Goal: Book appointment/travel/reservation

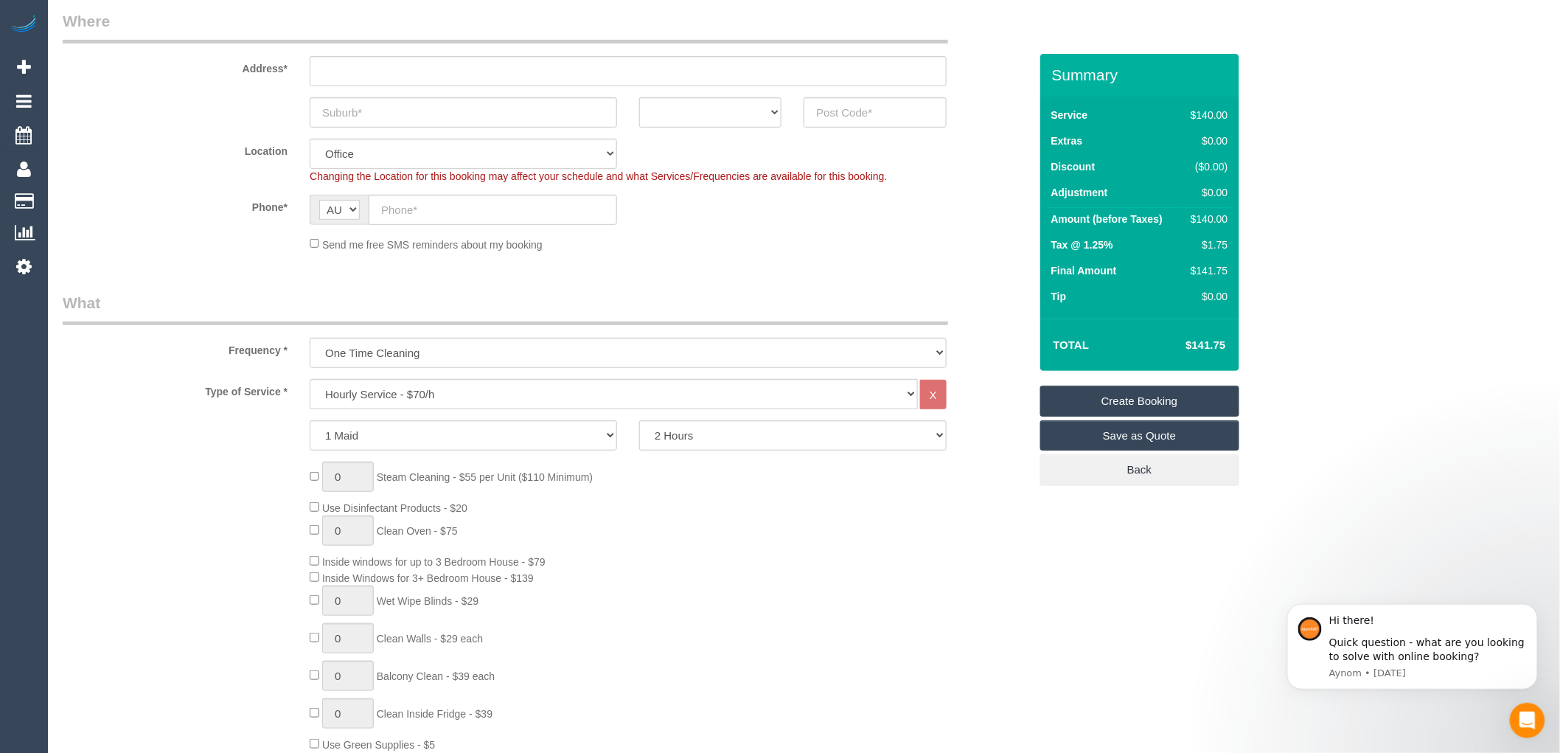
scroll to position [246, 0]
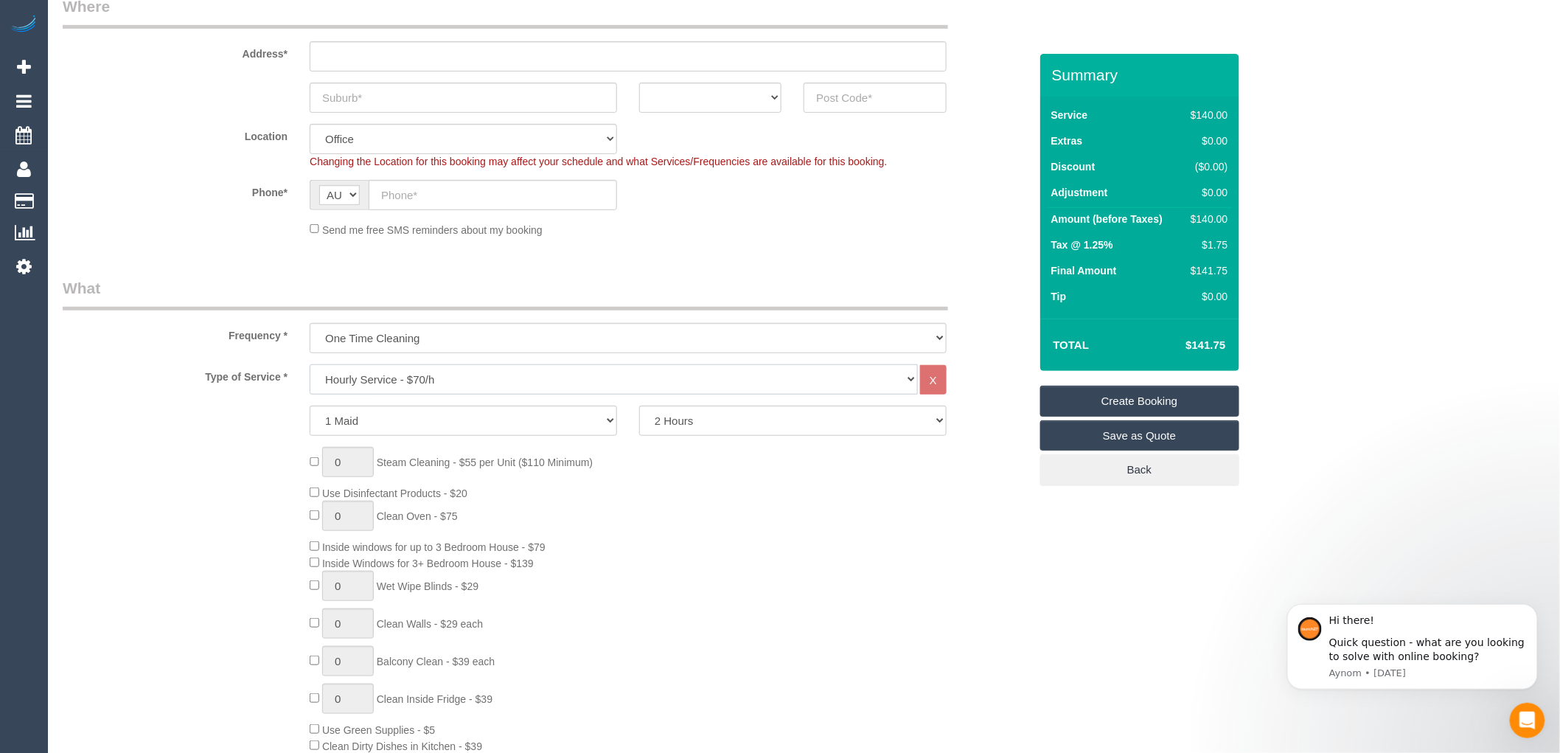
click at [400, 379] on select "Hourly Service - $70/h Hourly Service - $65/h Hourly Service - $60/h Hourly Ser…" at bounding box center [614, 379] width 608 height 30
select select "213"
click at [310, 365] on select "Hourly Service - $70/h Hourly Service - $65/h Hourly Service - $60/h Hourly Ser…" at bounding box center [614, 379] width 608 height 30
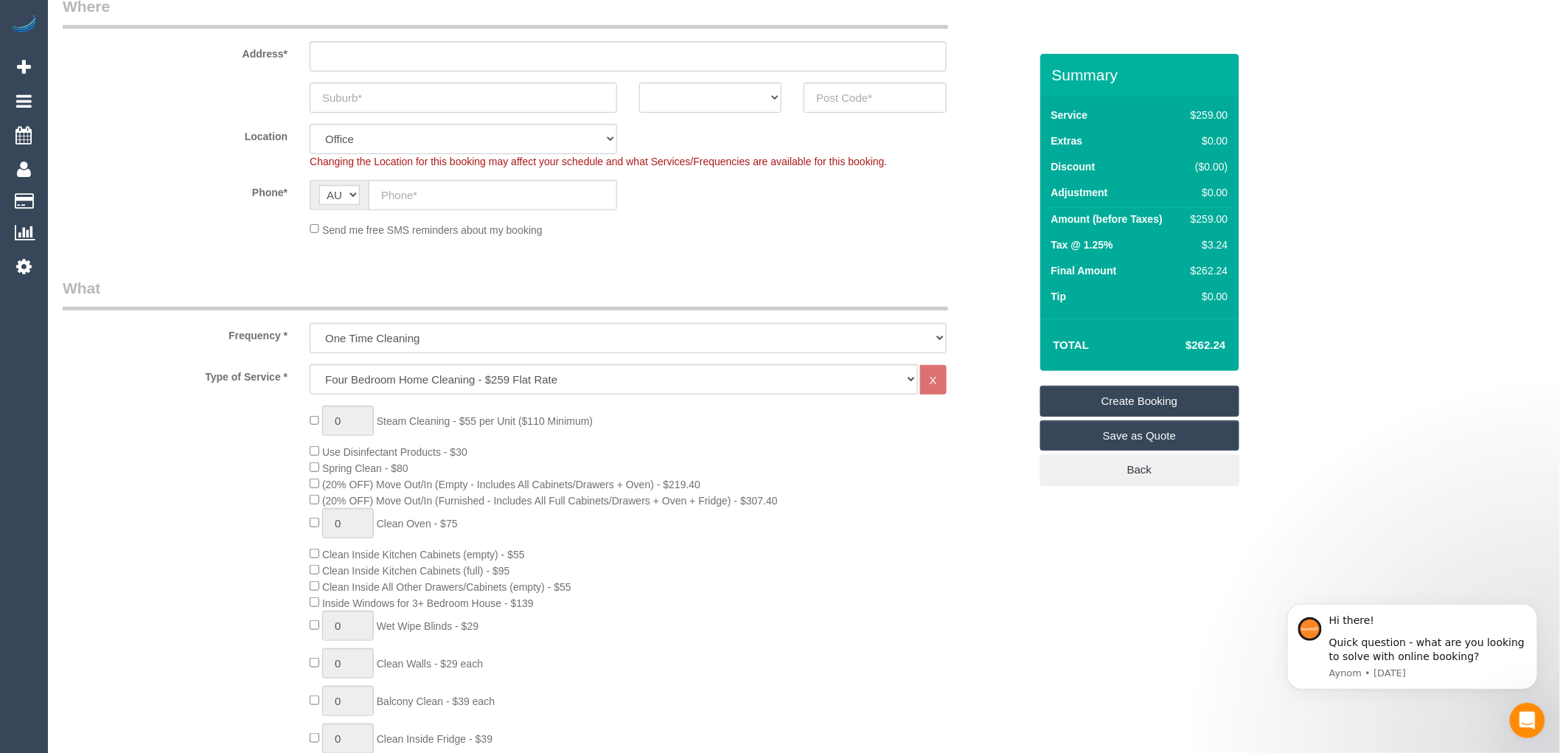
drag, startPoint x: 1229, startPoint y: 218, endPoint x: 1198, endPoint y: 211, distance: 31.7
click at [1198, 211] on td "$259.00" at bounding box center [1206, 221] width 50 height 27
copy div "259.00"
click at [1152, 265] on td "Final Amount" at bounding box center [1115, 273] width 134 height 26
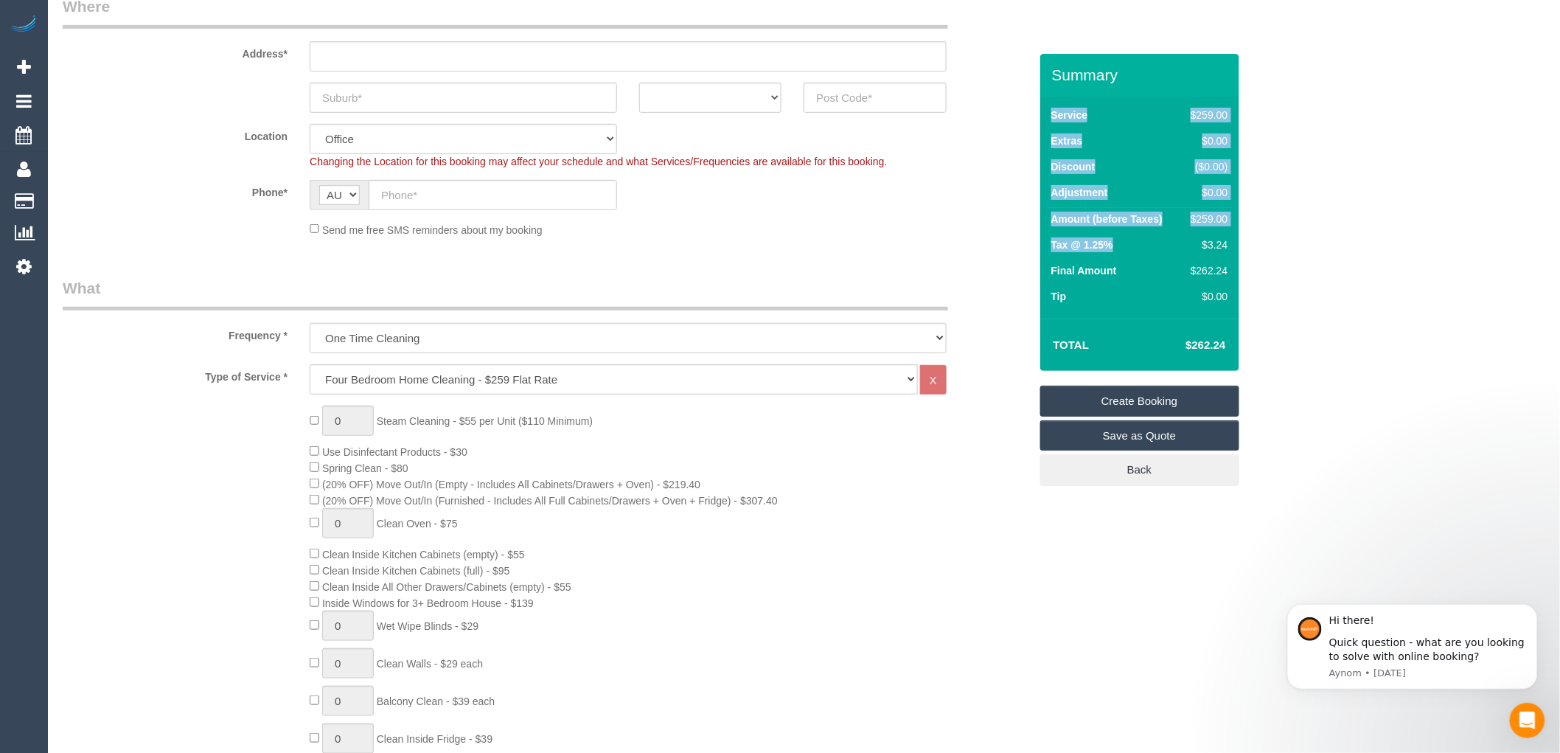
click at [1235, 246] on div "Service $259.00 Extras $0.00 Discount ($0.00) Adjustment $0.00 Amount (before T…" at bounding box center [1139, 208] width 199 height 222
click at [1181, 251] on td "$3.24" at bounding box center [1206, 247] width 50 height 26
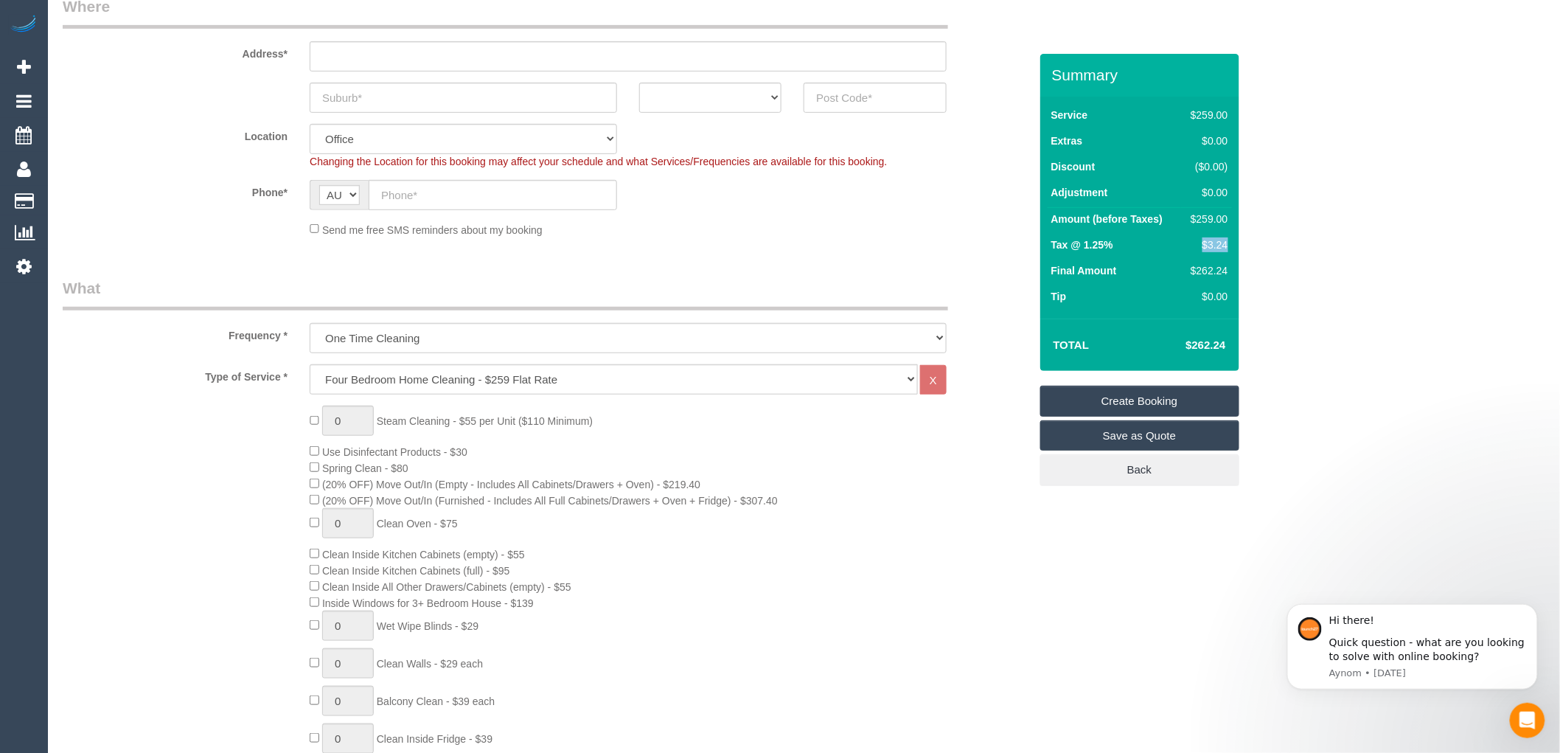
drag, startPoint x: 1190, startPoint y: 244, endPoint x: 1230, endPoint y: 240, distance: 40.0
click at [1230, 240] on td "$3.24" at bounding box center [1206, 247] width 50 height 26
copy div "$3.24"
click at [1177, 325] on div "Total $262.24" at bounding box center [1139, 345] width 199 height 52
drag, startPoint x: 1177, startPoint y: 262, endPoint x: 1191, endPoint y: 264, distance: 14.1
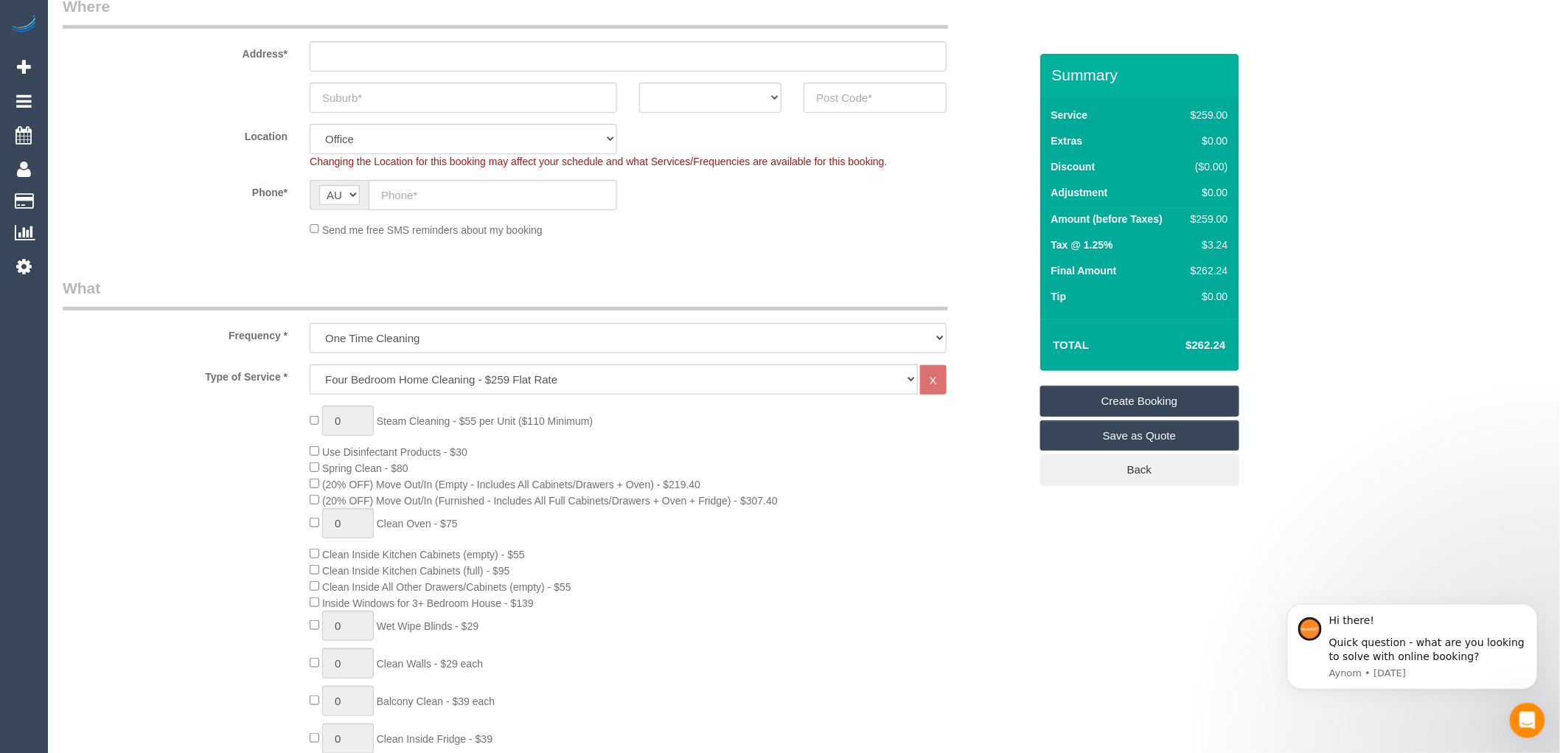
click at [1191, 264] on tr "Final Amount $262.24" at bounding box center [1140, 273] width 184 height 26
drag, startPoint x: 1231, startPoint y: 344, endPoint x: 1191, endPoint y: 347, distance: 40.0
click at [1191, 347] on td "$262.24" at bounding box center [1183, 345] width 96 height 37
copy h4 "262.24"
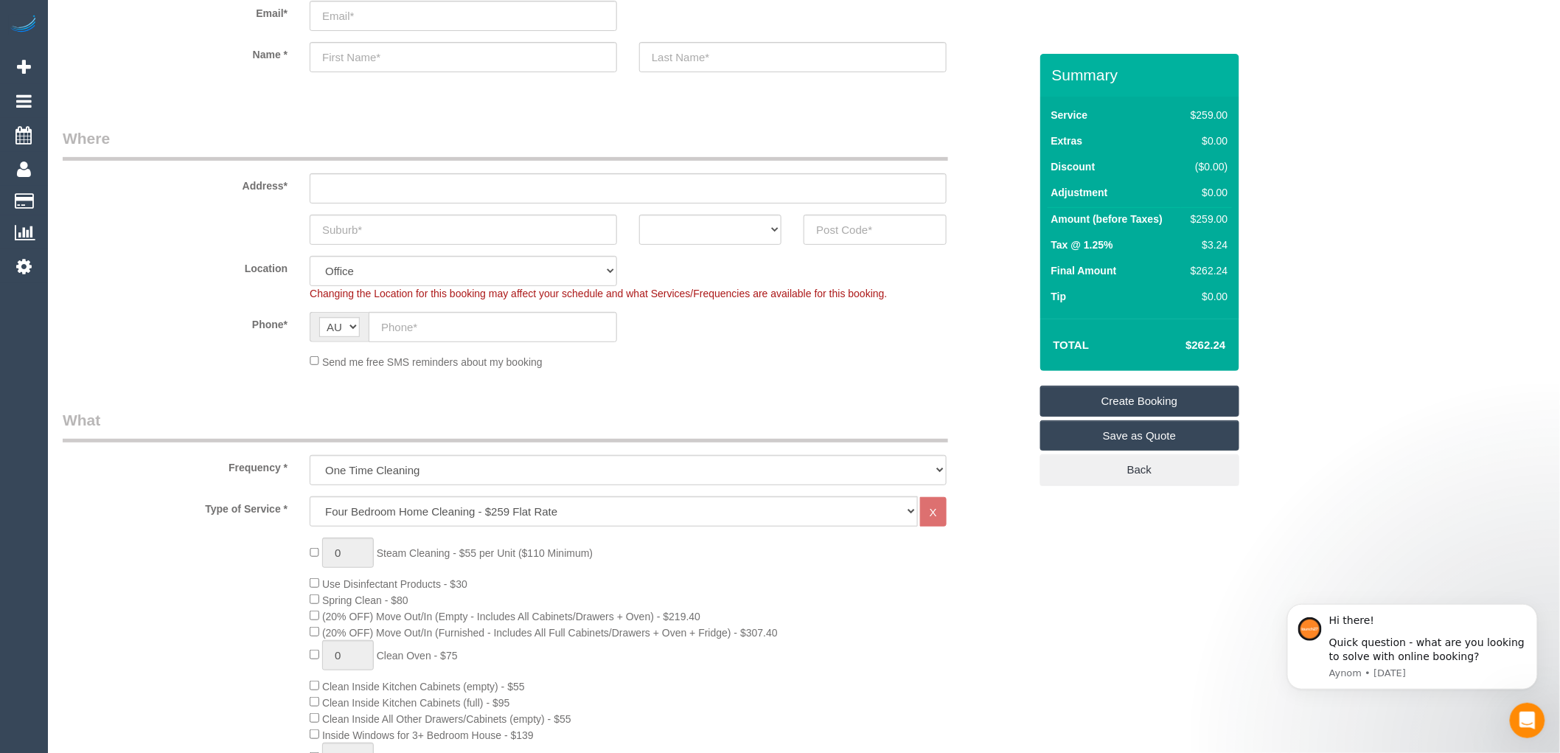
scroll to position [0, 0]
